Goal: Manage account settings

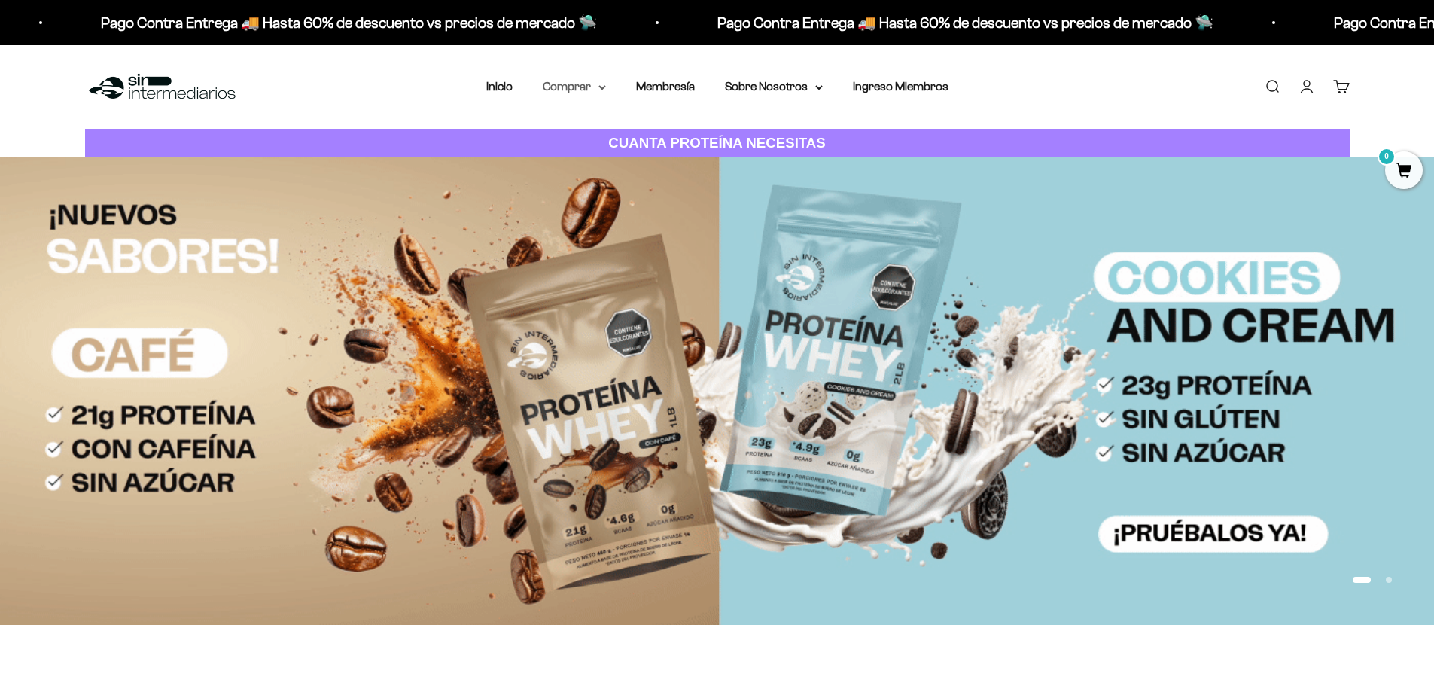
click at [600, 91] on summary "Comprar" at bounding box center [574, 87] width 63 height 20
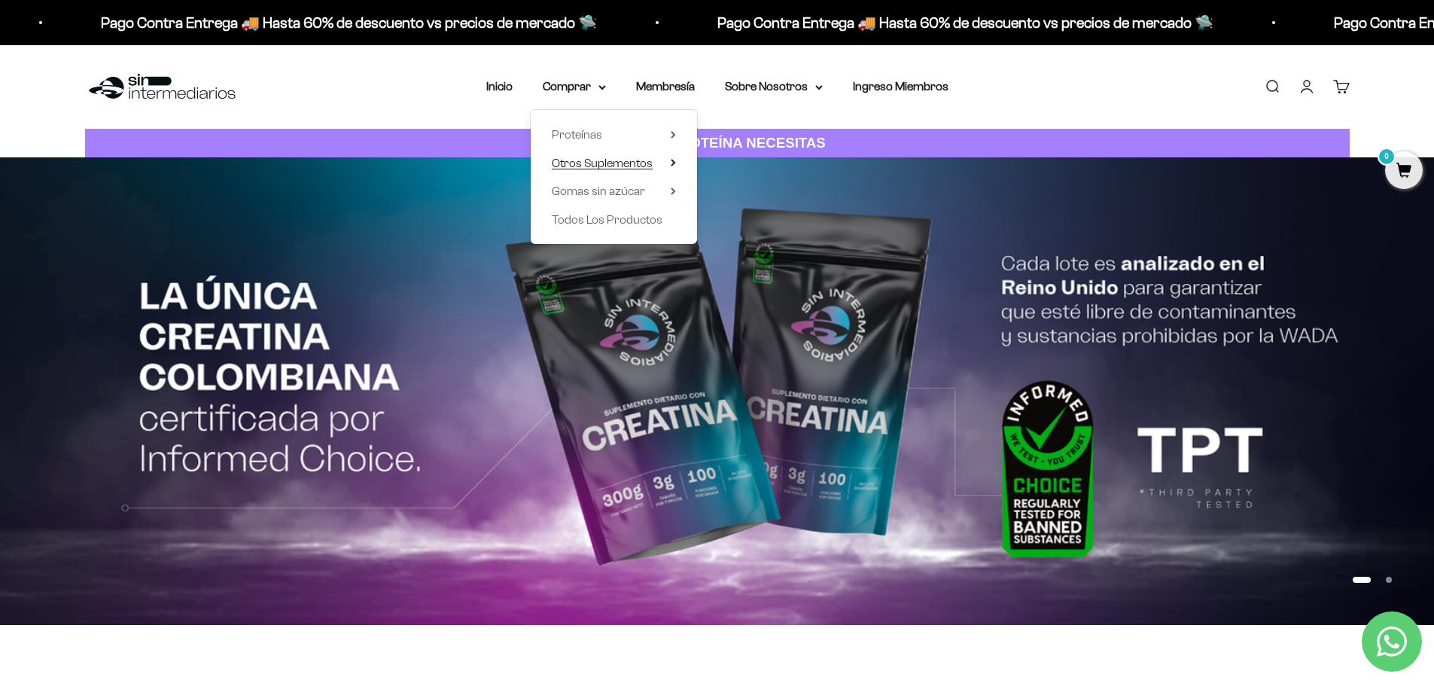
click at [593, 166] on span "Otros Suplementos" at bounding box center [602, 163] width 101 height 13
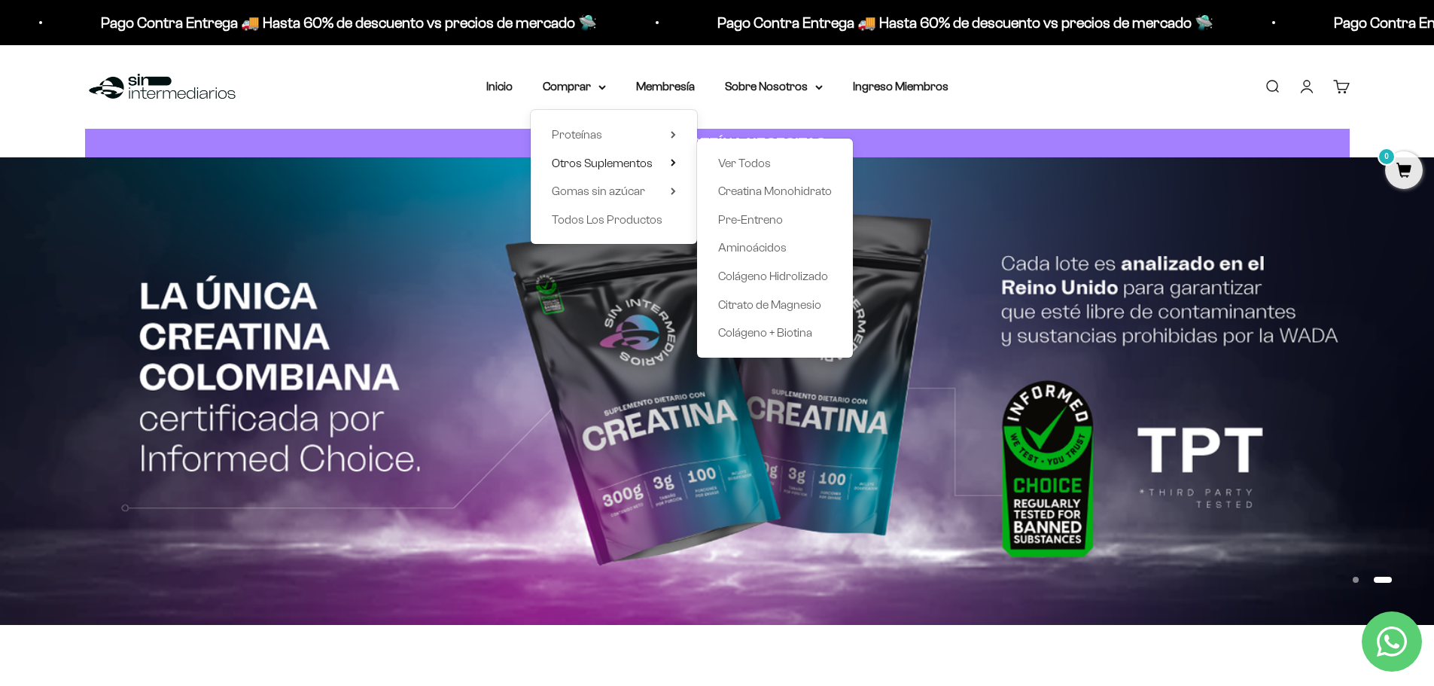
click at [44, 133] on div "CUANTA PROTEÍNA NECESITAS" at bounding box center [717, 143] width 1434 height 29
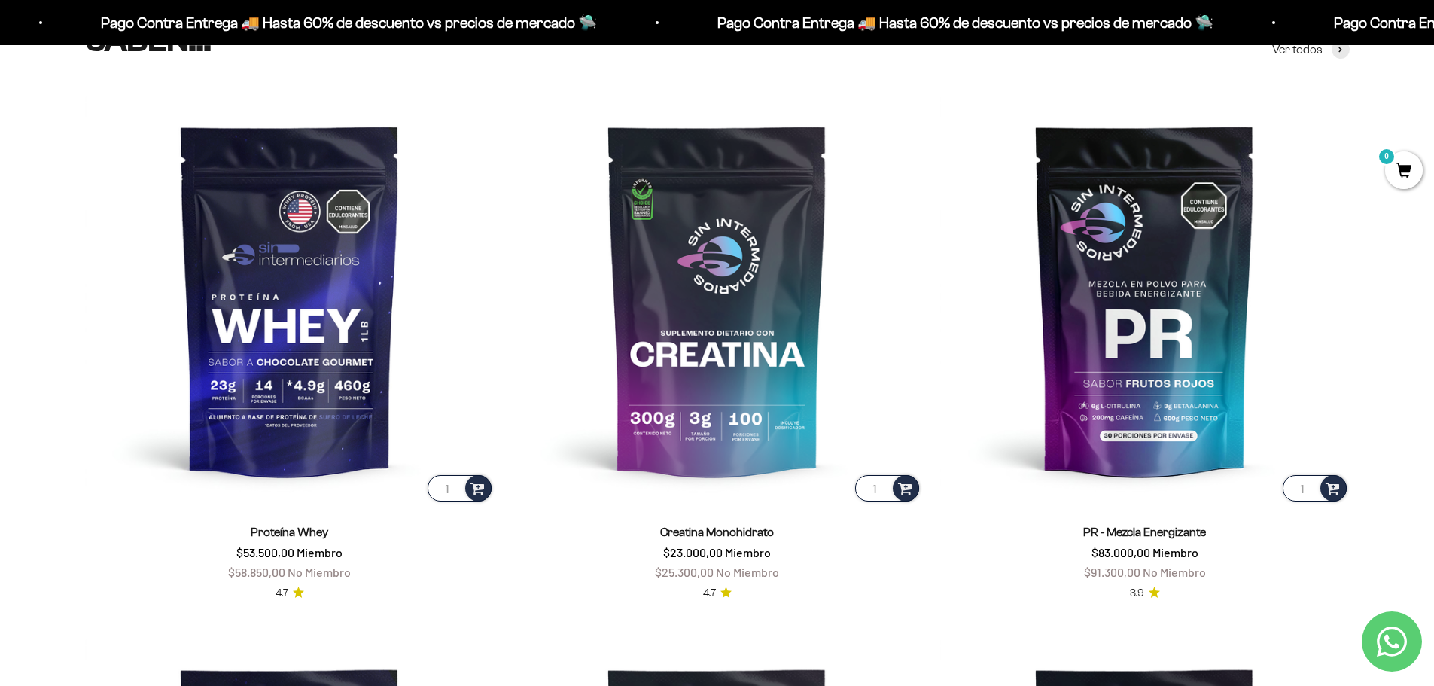
scroll to position [753, 0]
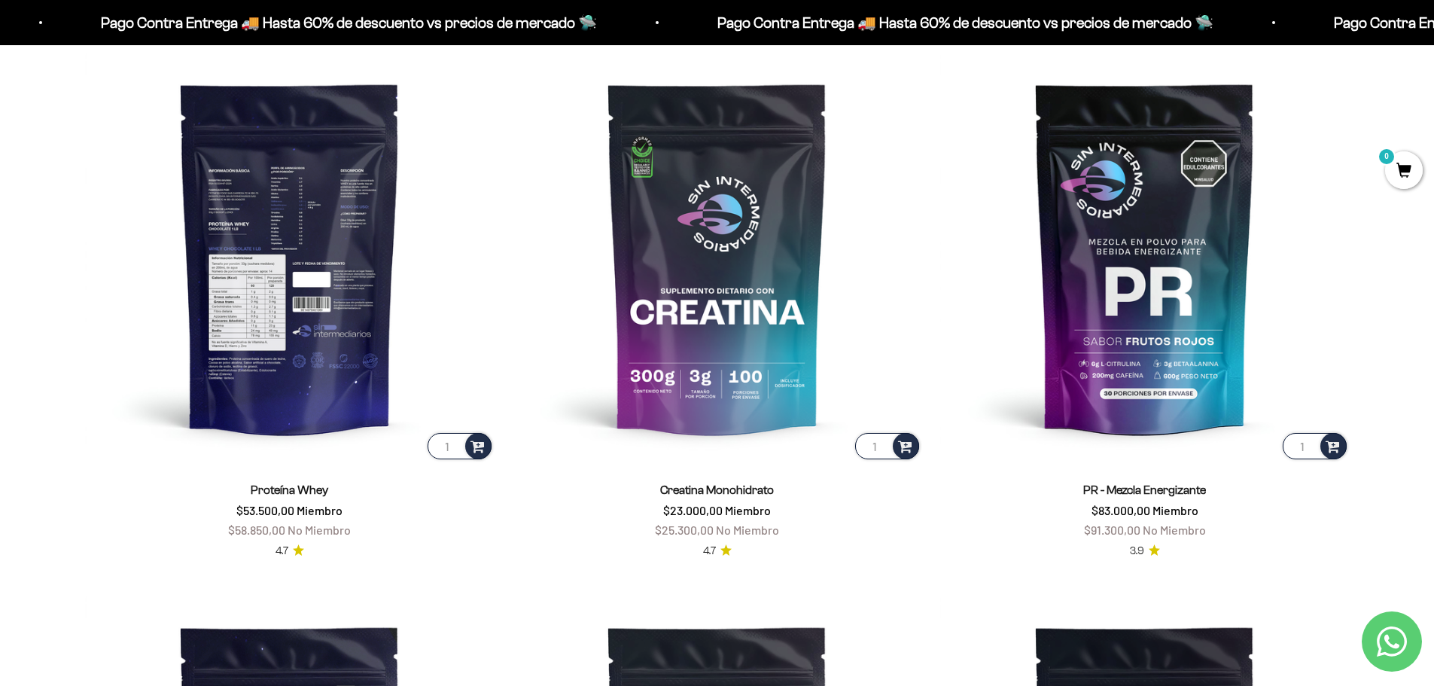
click at [282, 358] on img at bounding box center [290, 258] width 410 height 410
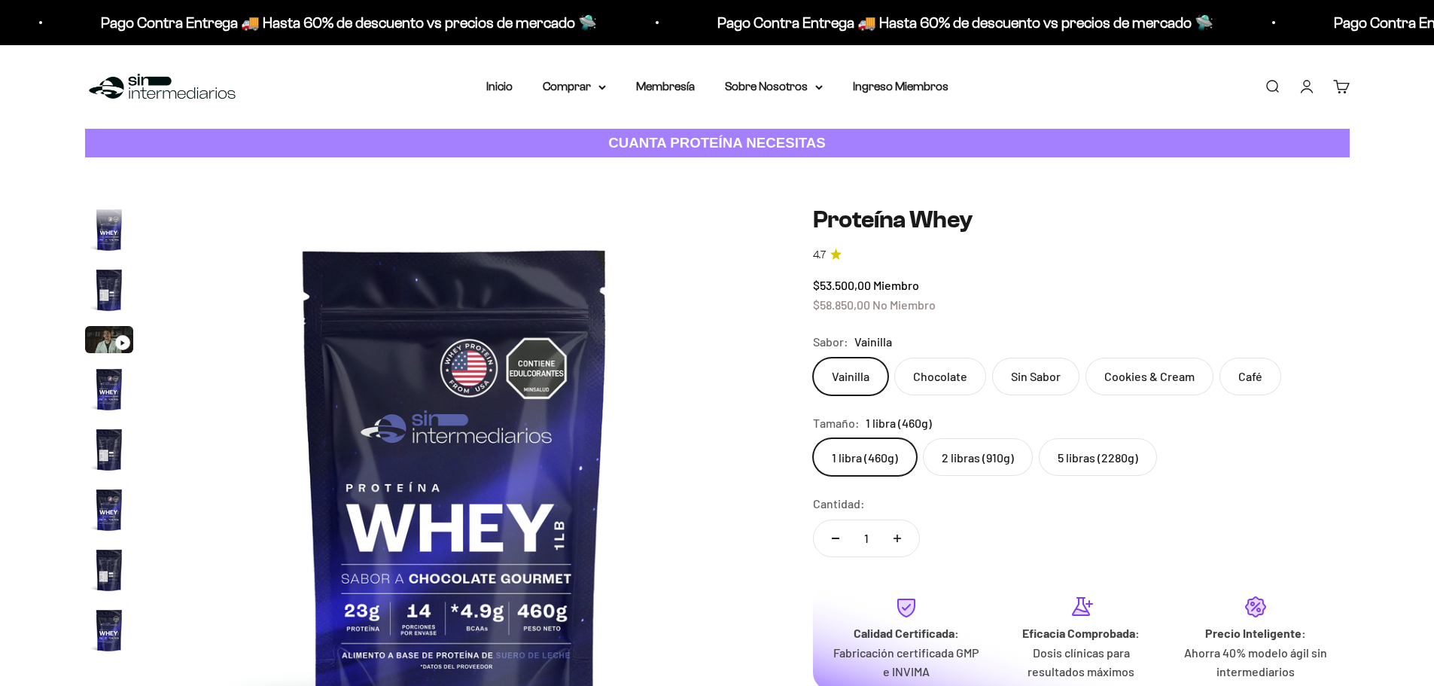
scroll to position [0, 10024]
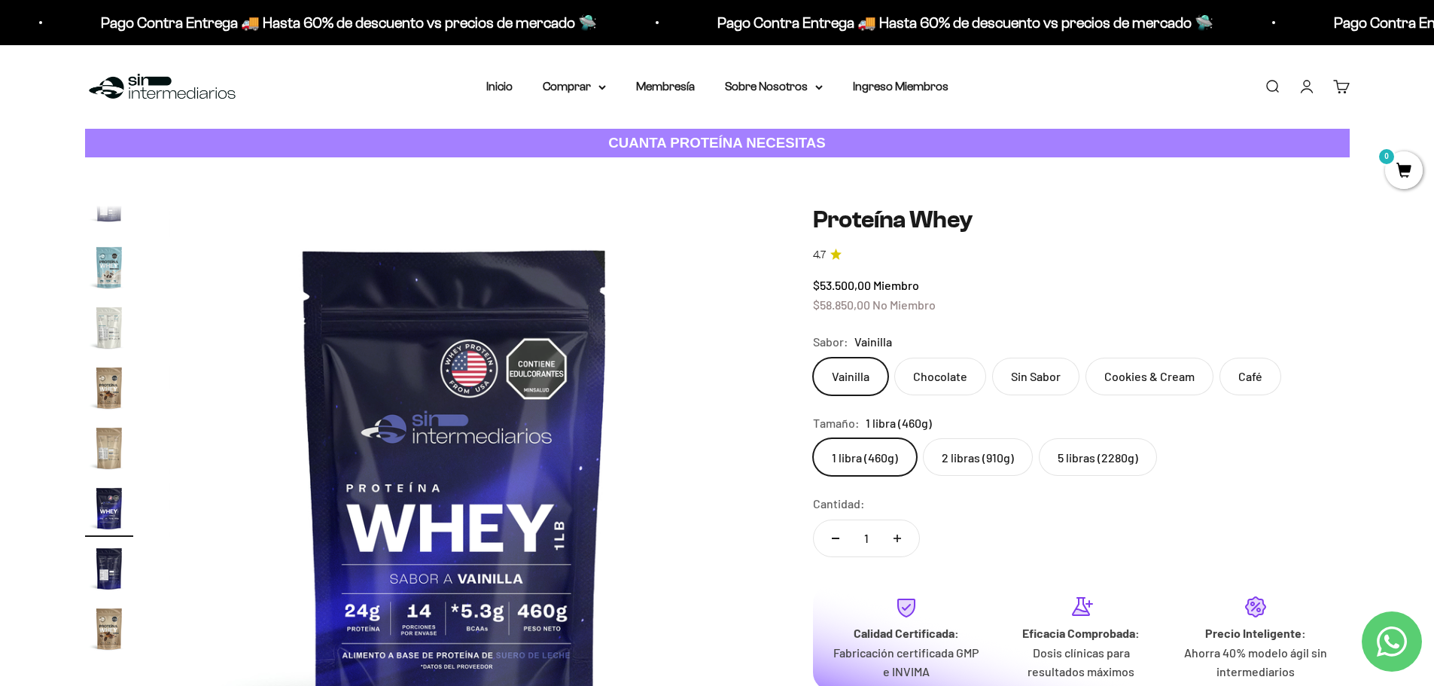
click at [1080, 453] on label "5 libras (2280g)" at bounding box center [1098, 457] width 118 height 38
click at [813, 438] on input "5 libras (2280g)" at bounding box center [812, 437] width 1 height 1
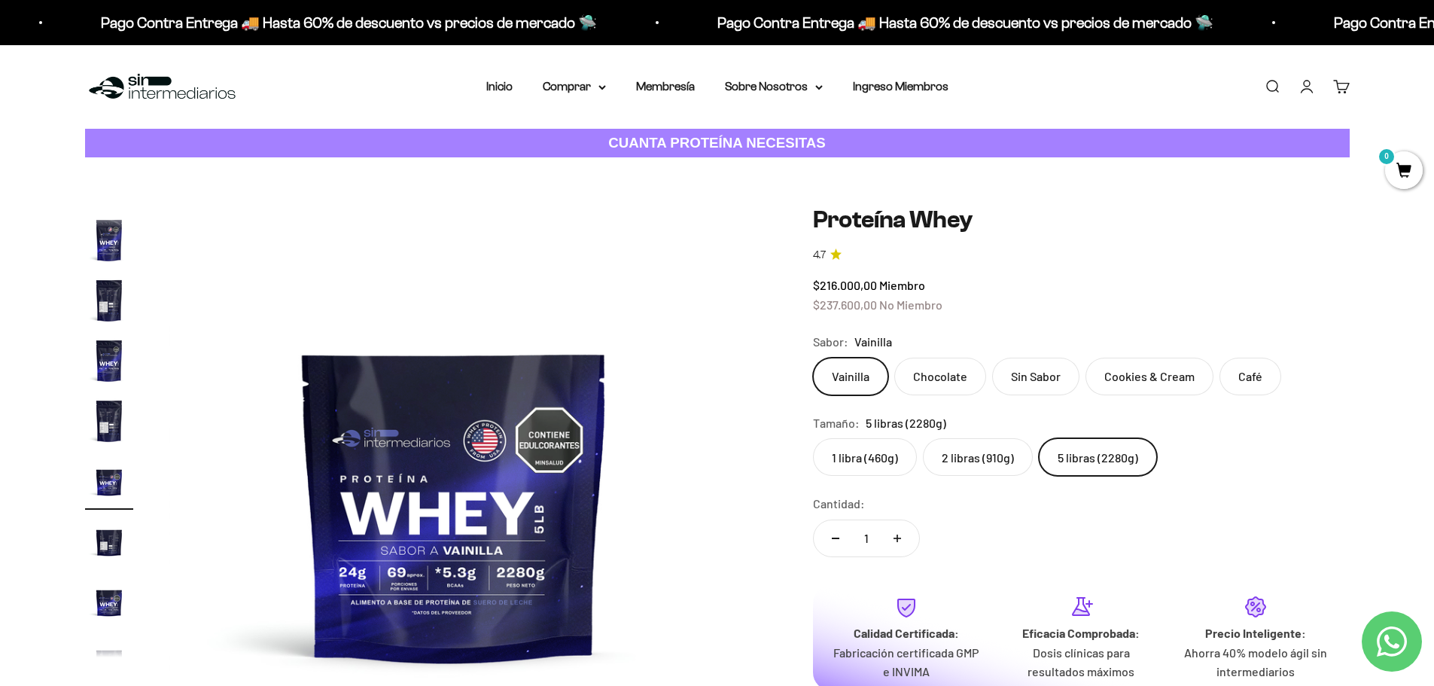
scroll to position [269, 0]
drag, startPoint x: 816, startPoint y: 286, endPoint x: 876, endPoint y: 279, distance: 60.6
click at [869, 462] on label "1 libra (460g)" at bounding box center [865, 457] width 104 height 38
click at [813, 438] on input "1 libra (460g)" at bounding box center [812, 437] width 1 height 1
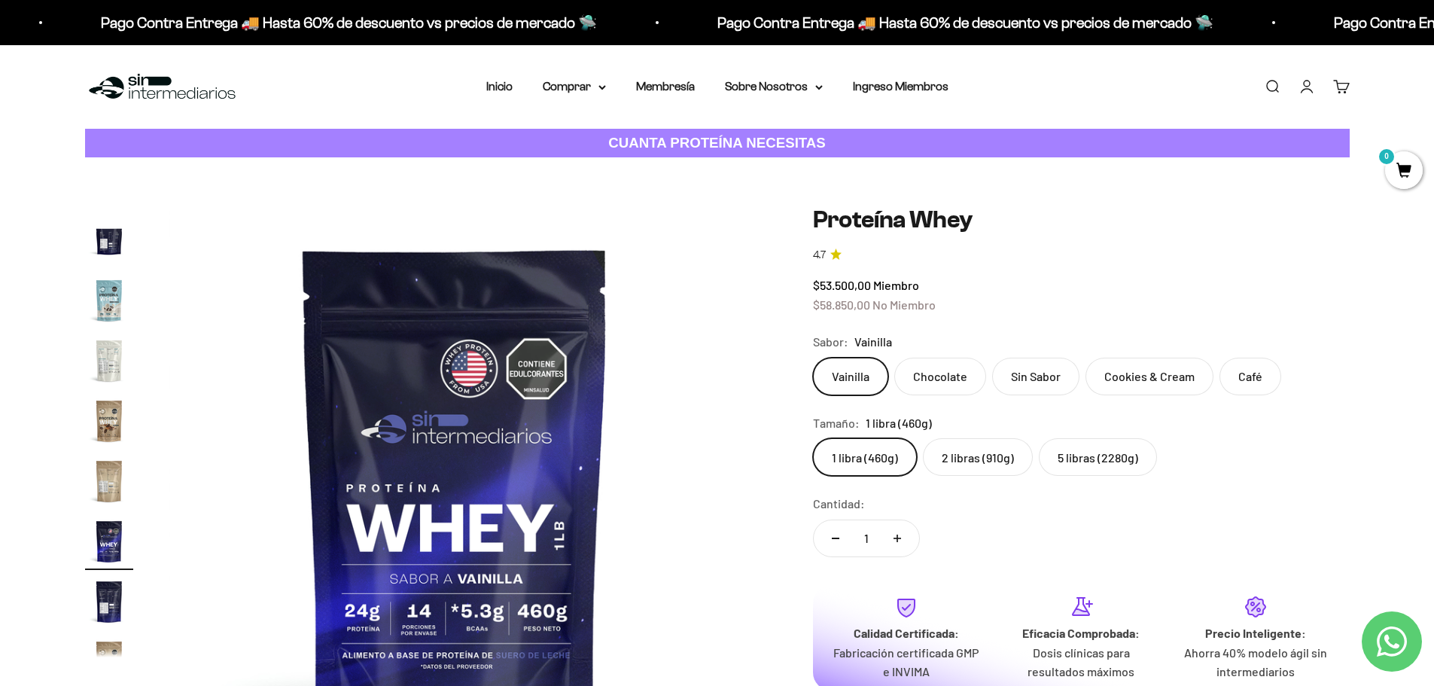
scroll to position [724, 0]
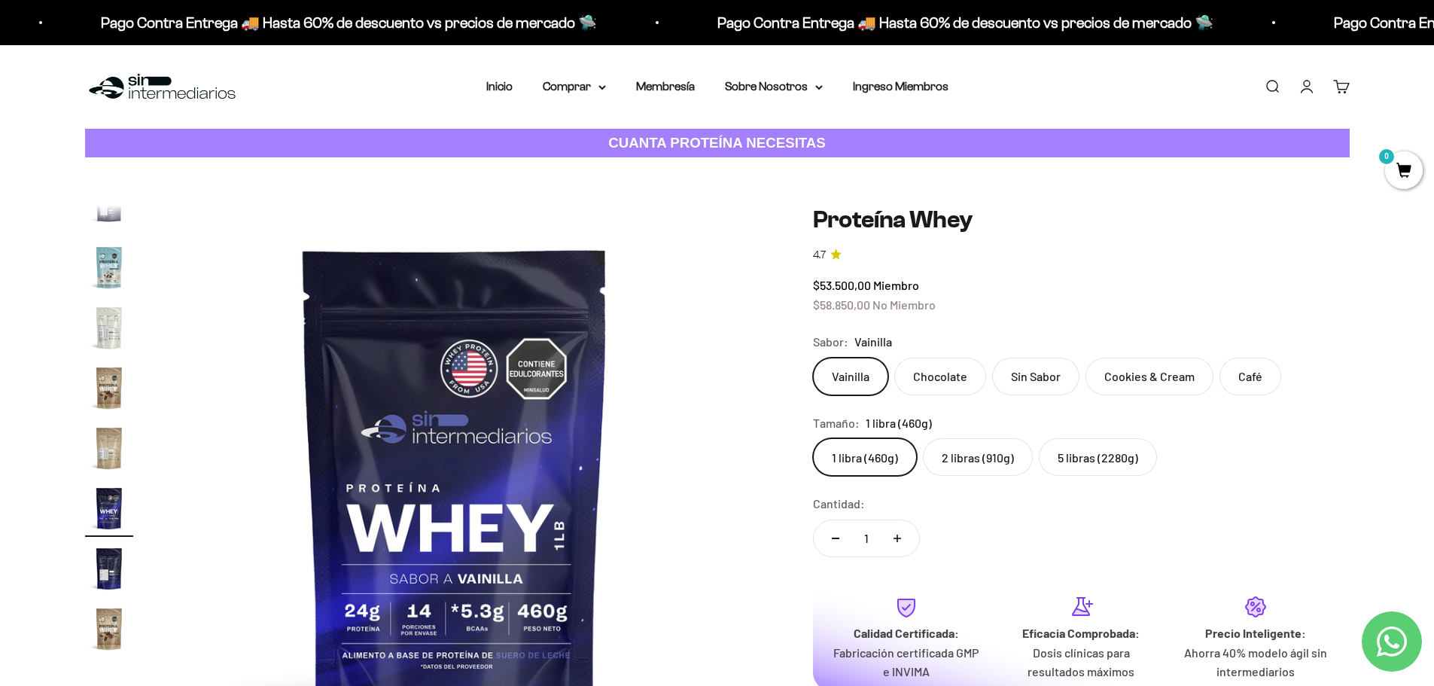
click at [103, 382] on img "Ir al artículo 16" at bounding box center [109, 388] width 48 height 48
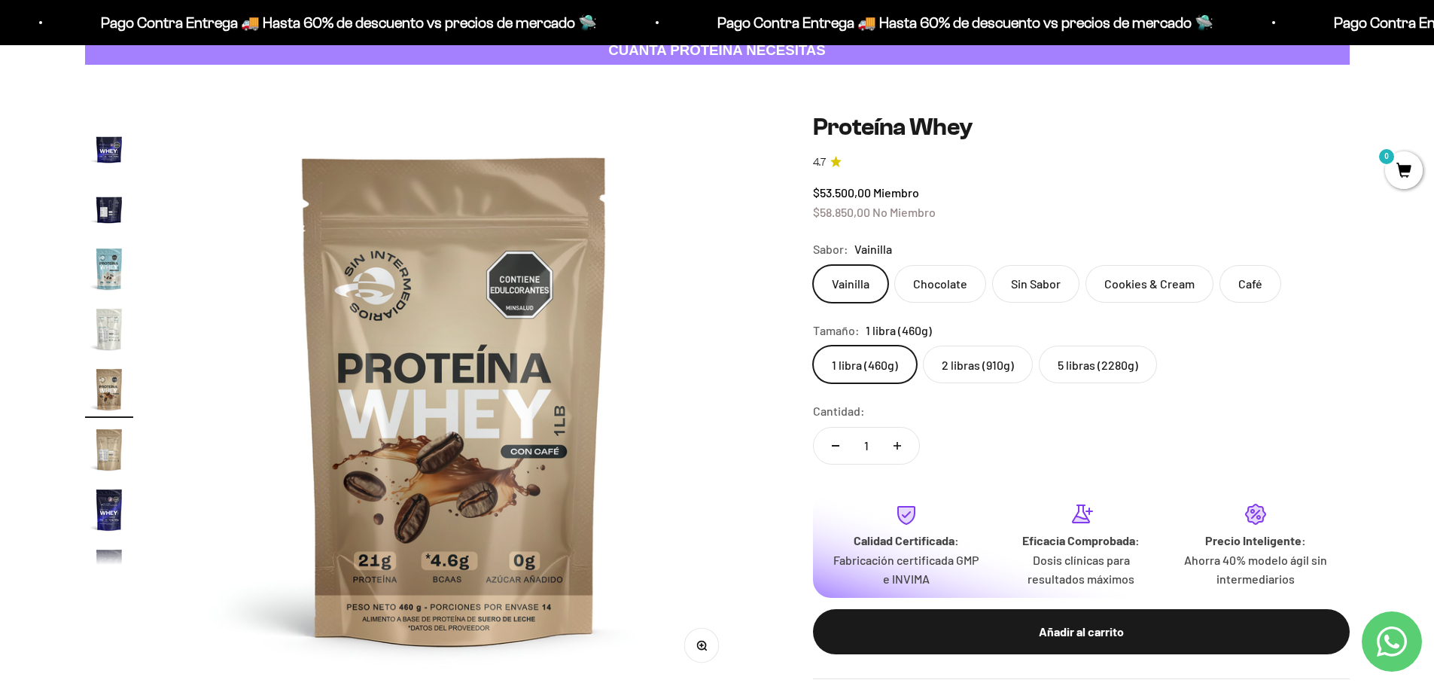
scroll to position [0, 0]
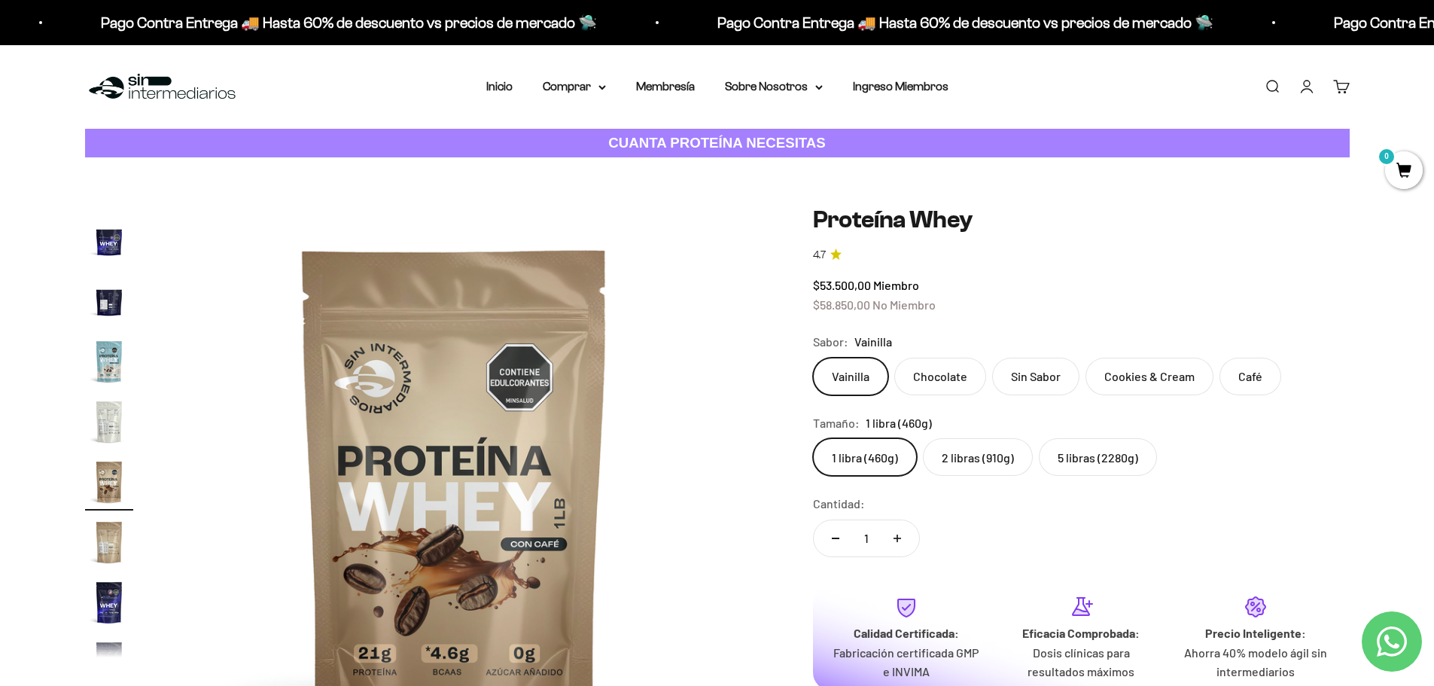
click at [1305, 88] on link "Iniciar sesión" at bounding box center [1307, 86] width 17 height 17
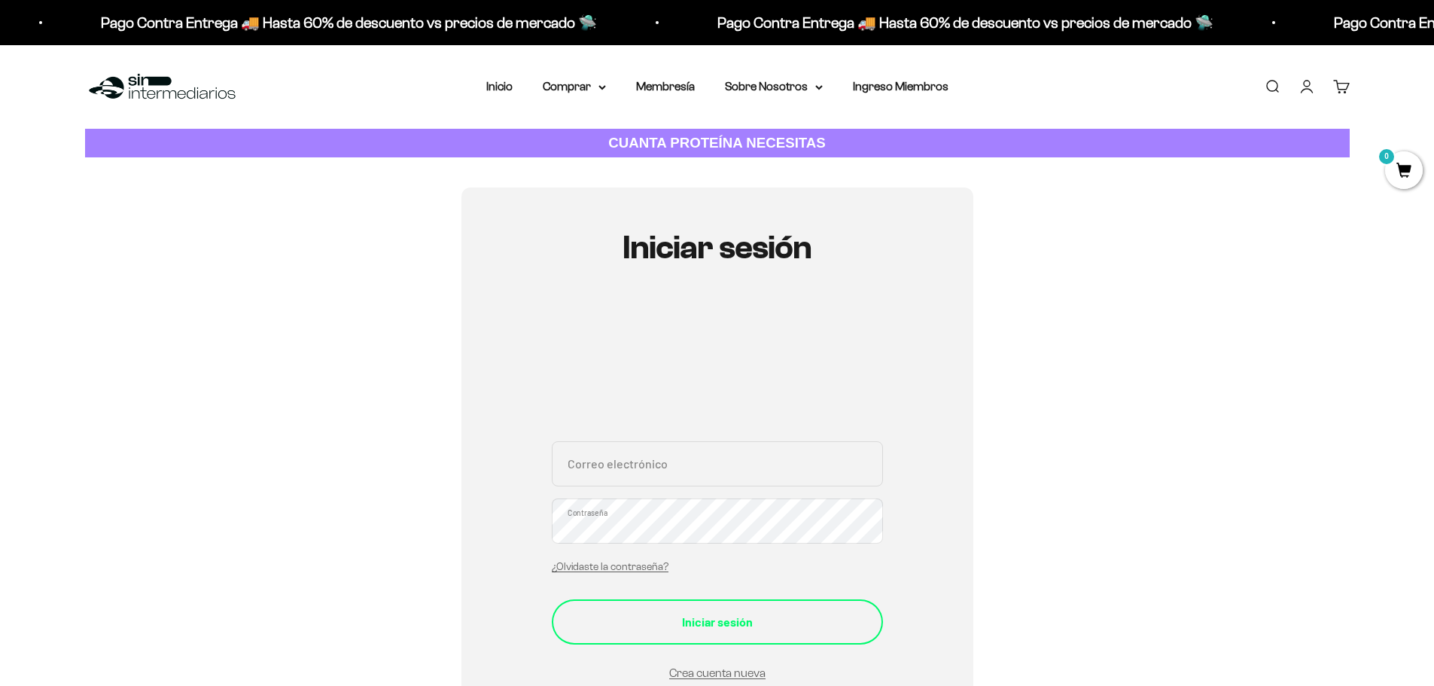
type input "[EMAIL_ADDRESS][DOMAIN_NAME]"
click at [688, 625] on div "Iniciar sesión" at bounding box center [717, 622] width 271 height 20
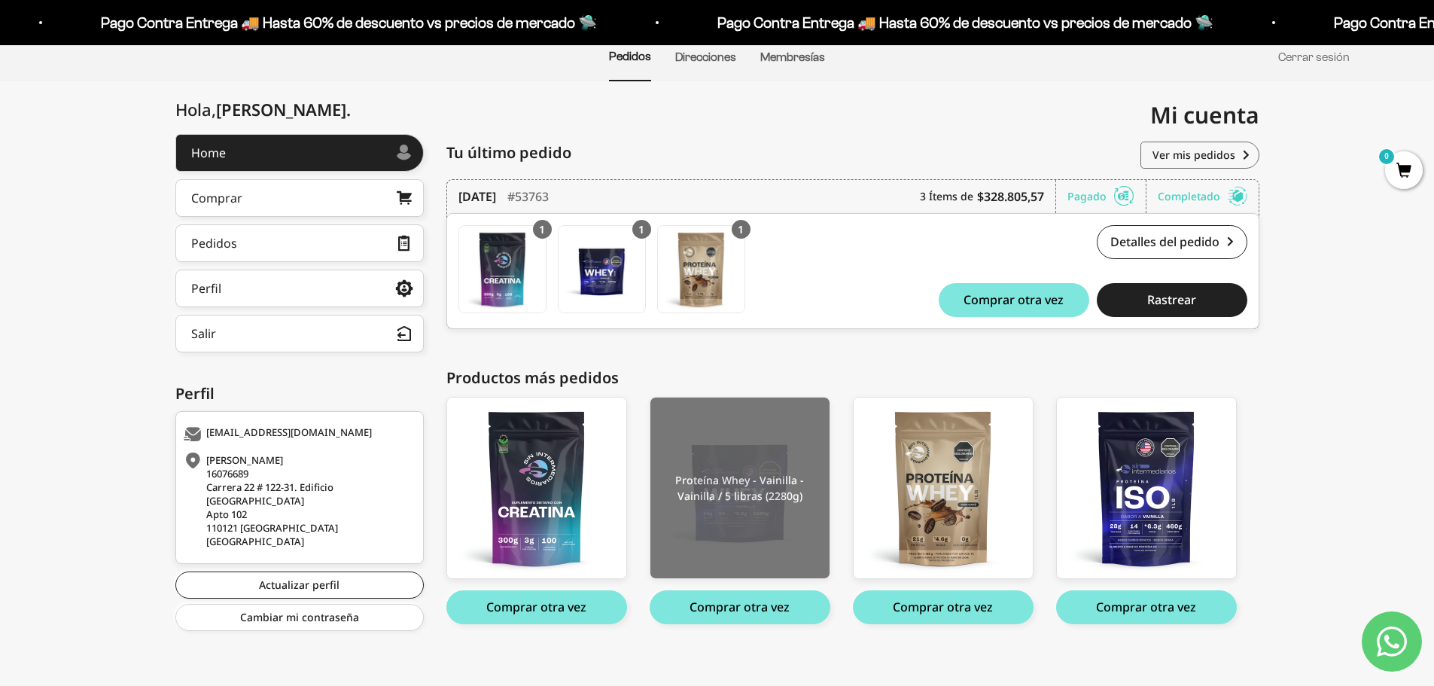
scroll to position [134, 0]
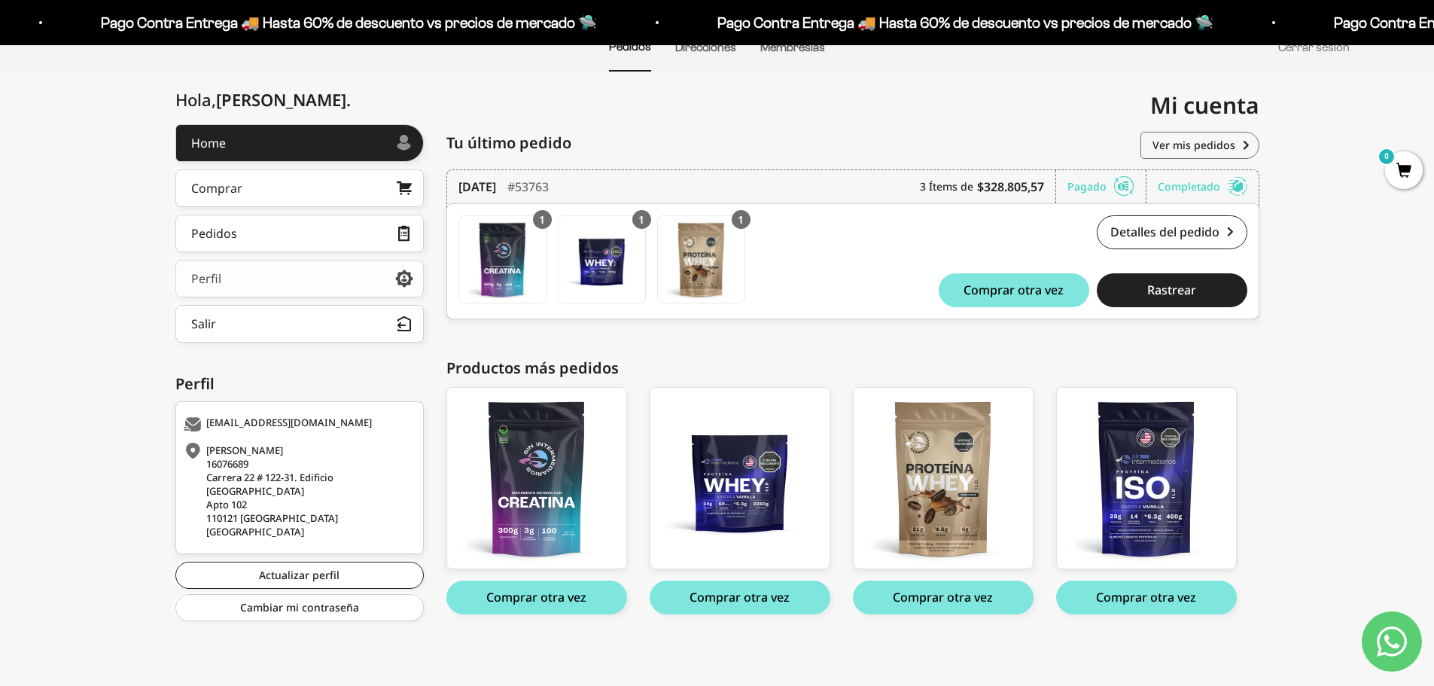
click at [228, 273] on link "Perfil" at bounding box center [299, 279] width 248 height 38
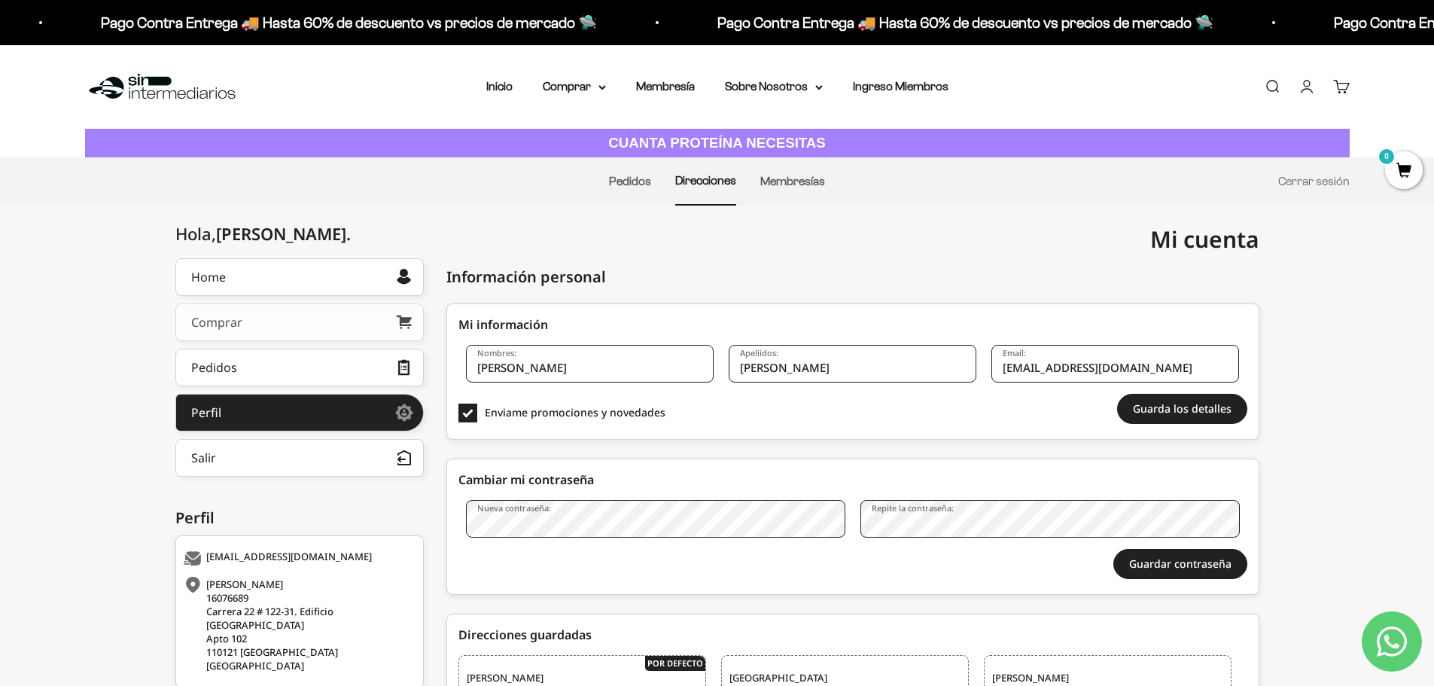
click at [259, 320] on link "Comprar" at bounding box center [299, 322] width 248 height 38
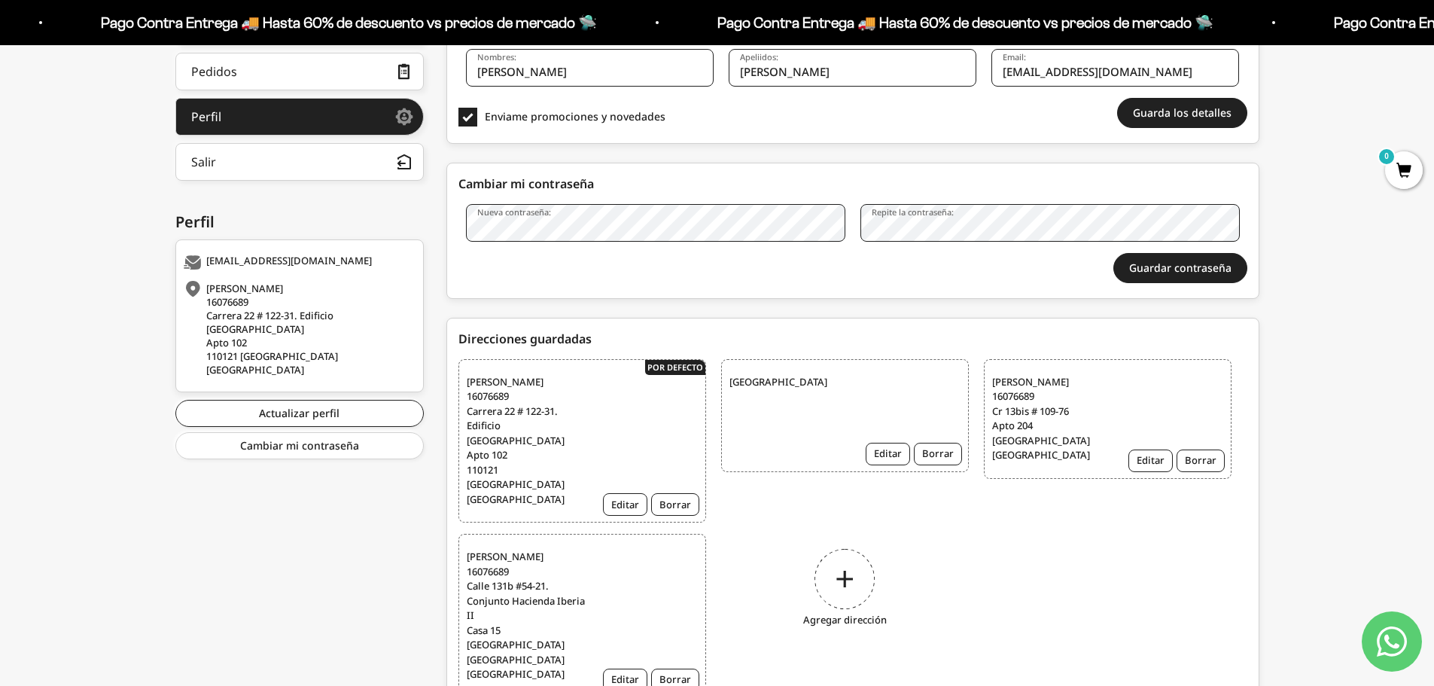
scroll to position [332, 0]
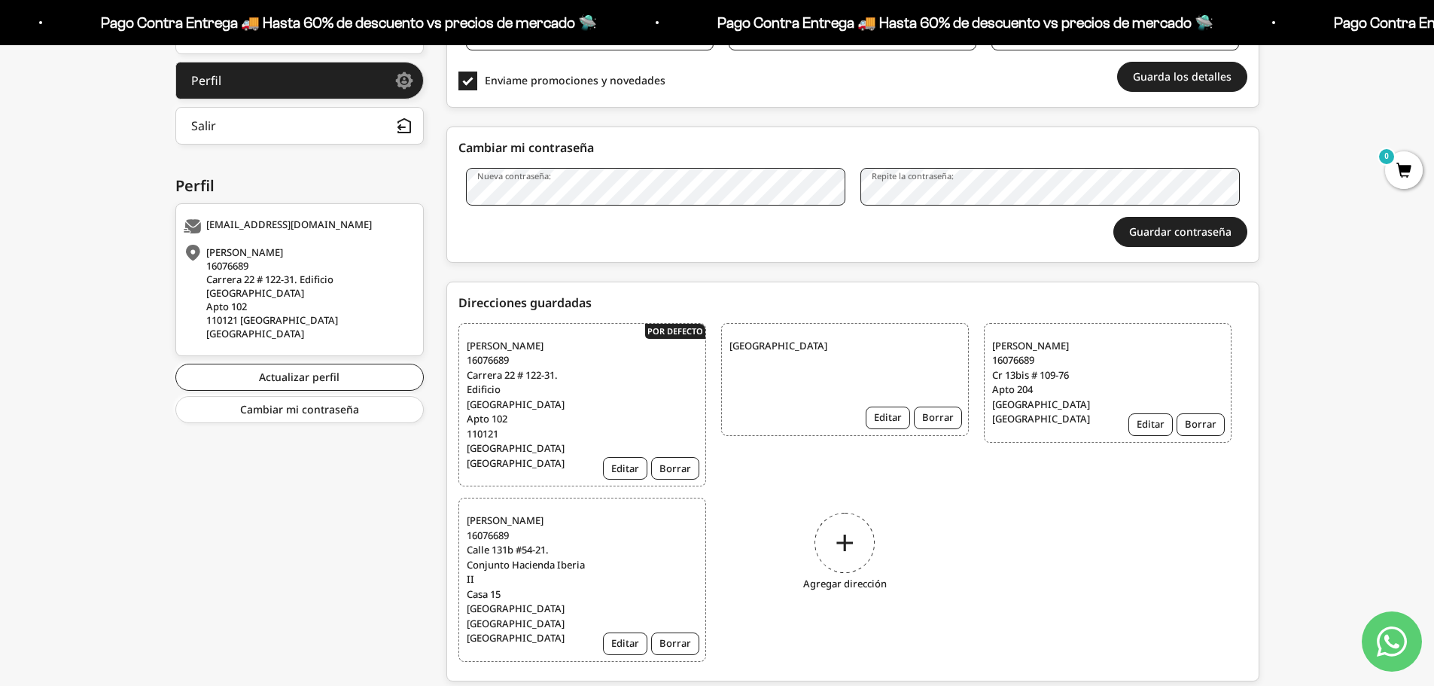
click at [681, 632] on button "Borrar" at bounding box center [675, 643] width 48 height 23
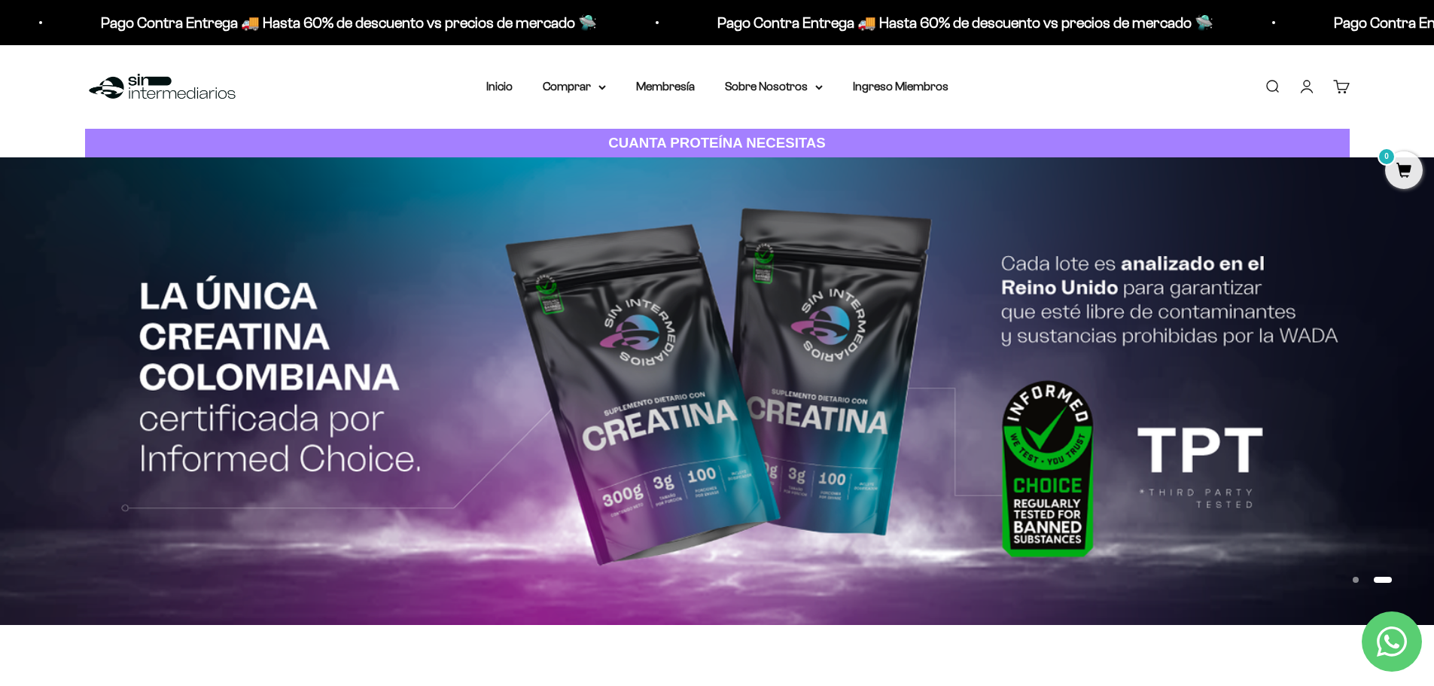
click at [1308, 86] on link "Cuenta" at bounding box center [1307, 86] width 17 height 17
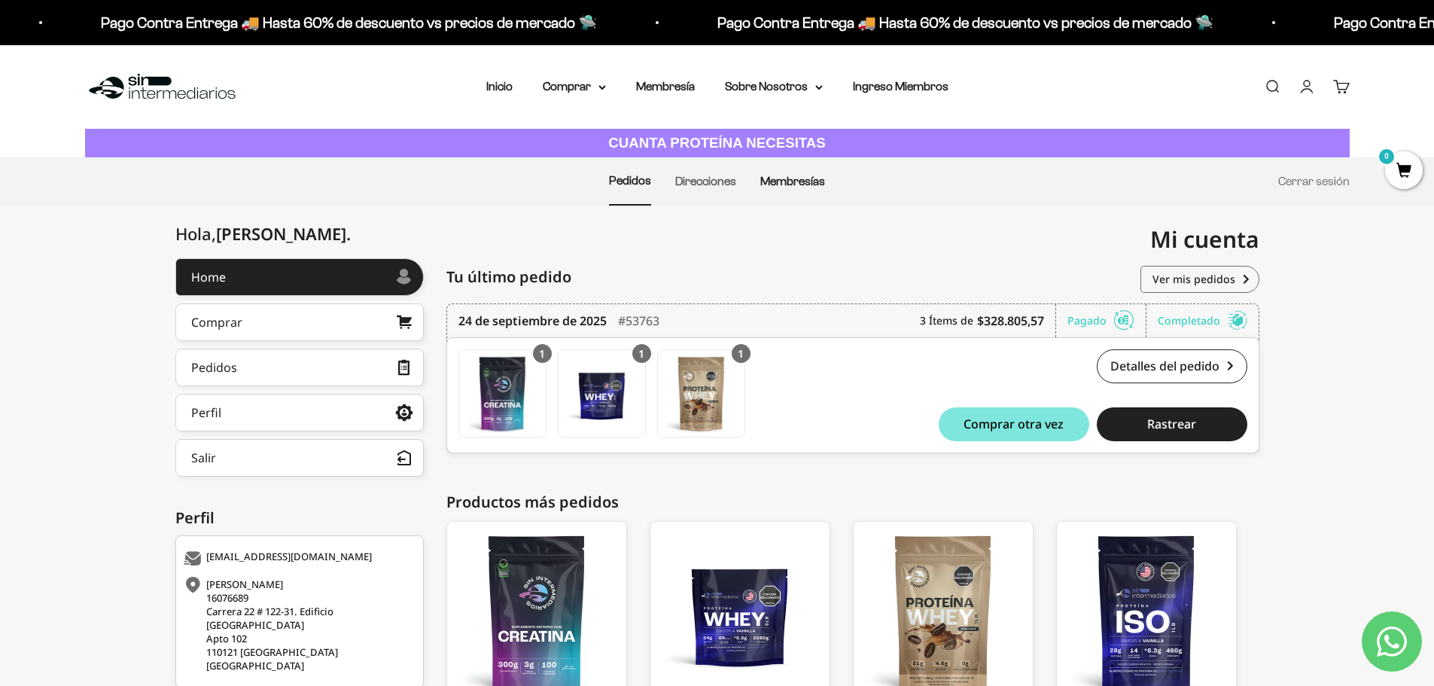
click at [788, 182] on link "Membresías" at bounding box center [792, 181] width 65 height 13
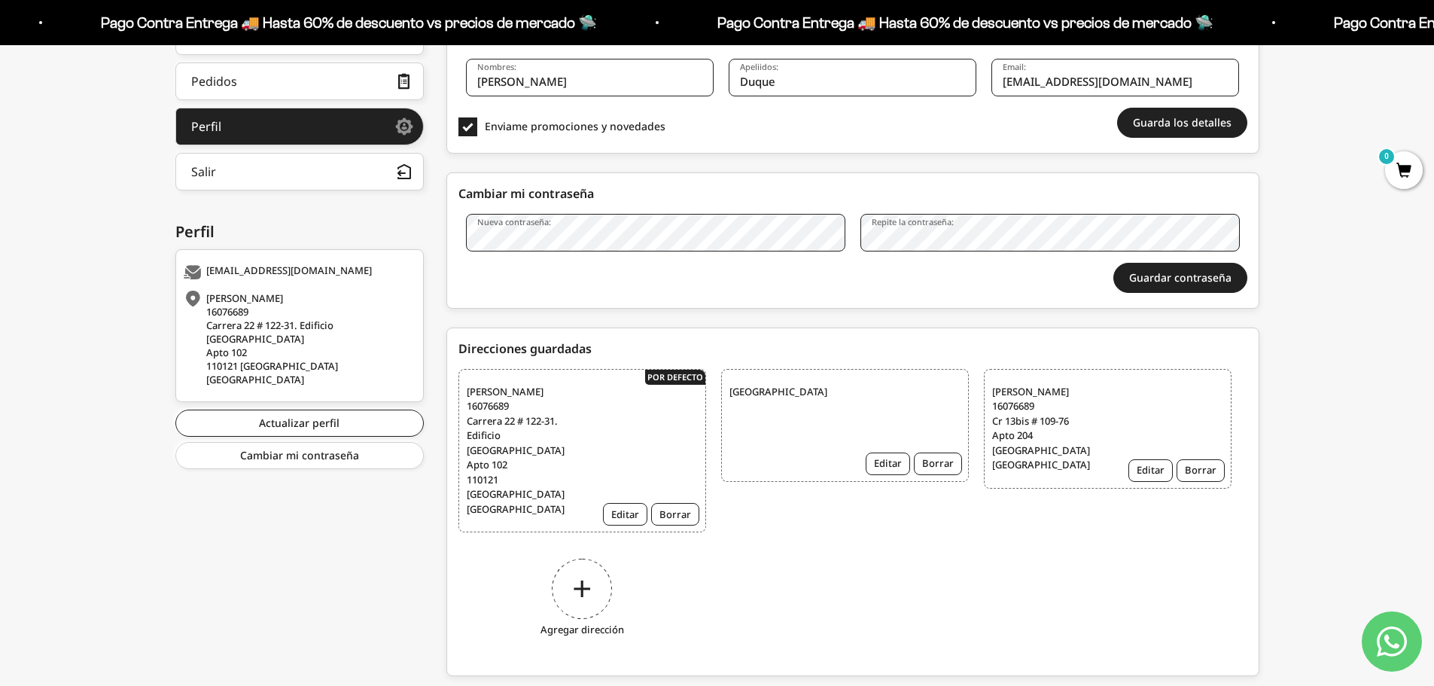
scroll to position [296, 0]
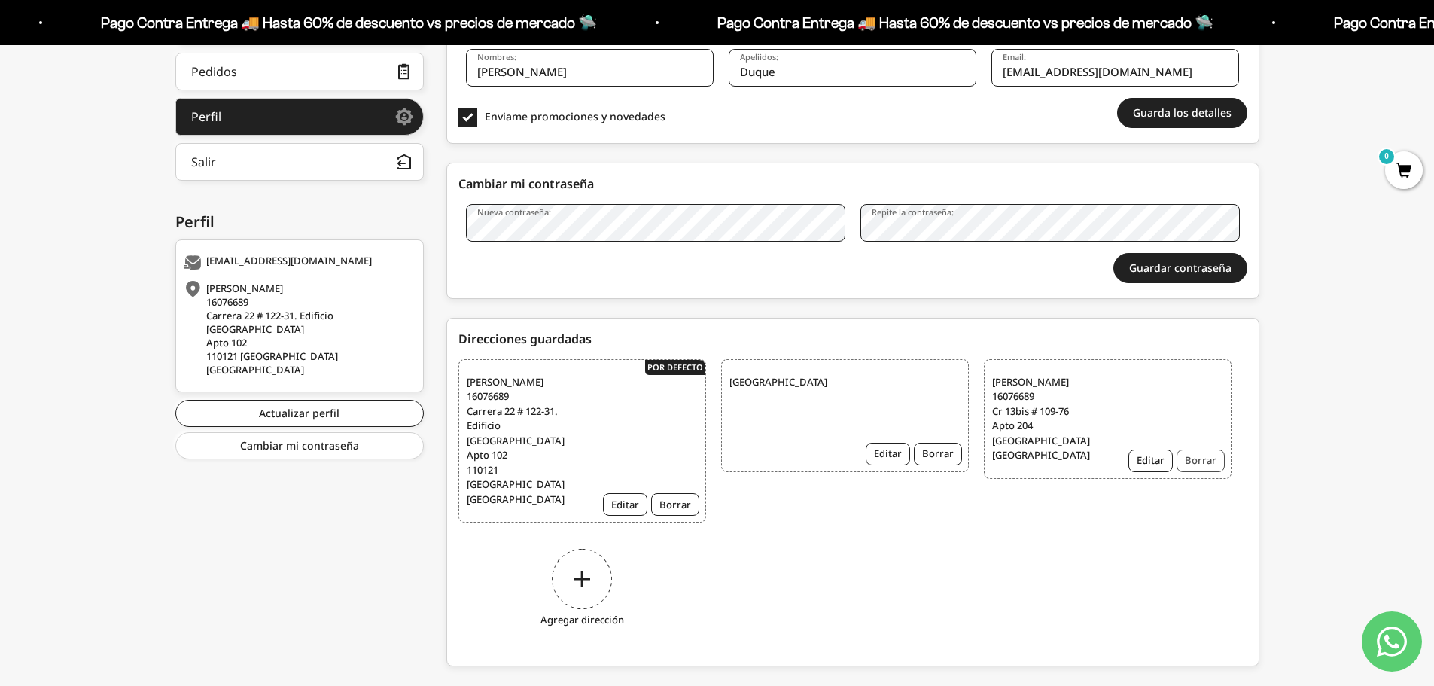
click at [1197, 458] on button "Borrar" at bounding box center [1201, 460] width 48 height 23
